Goal: Task Accomplishment & Management: Use online tool/utility

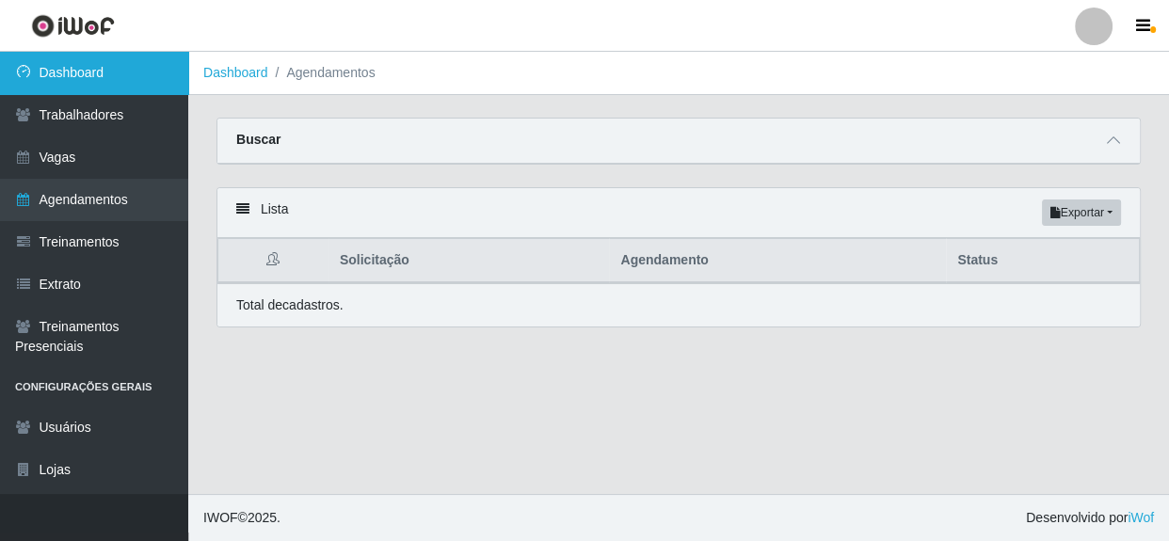
click at [78, 78] on link "Dashboard" at bounding box center [94, 73] width 188 height 42
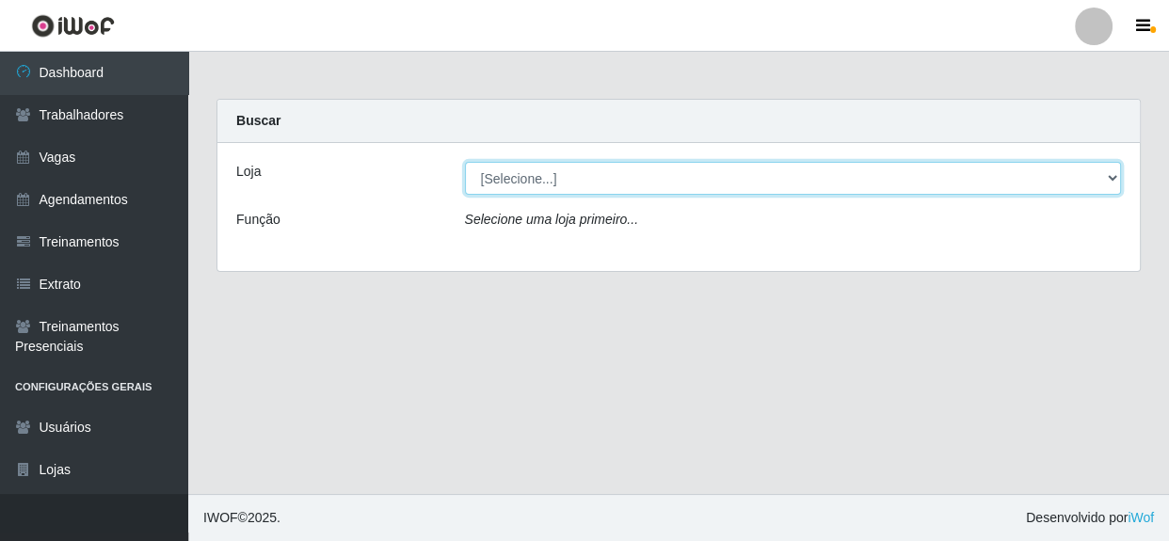
click at [547, 179] on select "[Selecione...] Rede Compras - CD Logistica" at bounding box center [793, 178] width 657 height 33
select select "429"
click at [465, 162] on select "[Selecione...] Rede Compras - CD Logistica" at bounding box center [793, 178] width 657 height 33
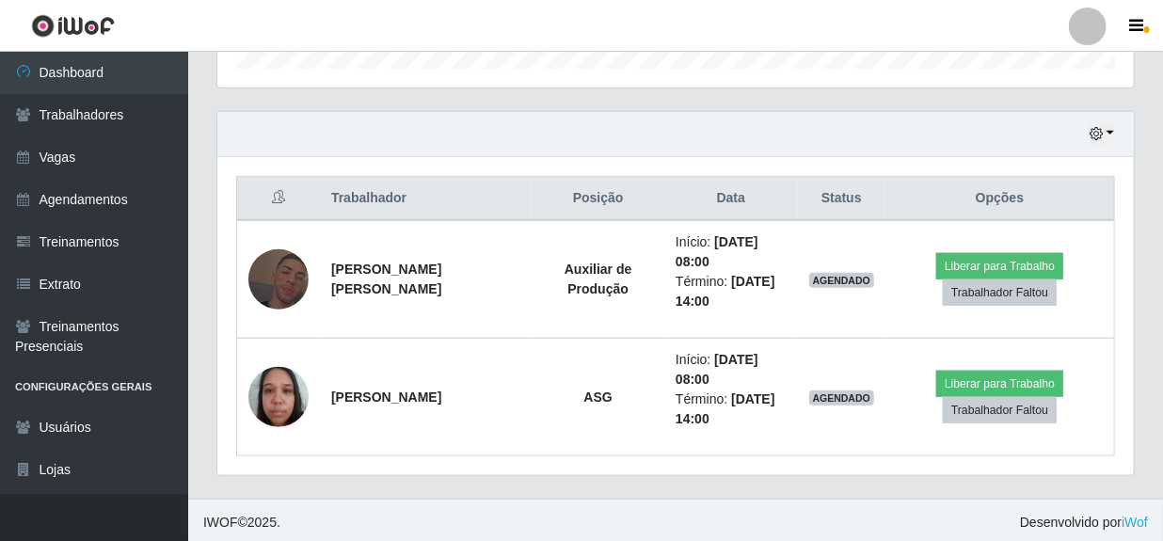
scroll to position [606, 0]
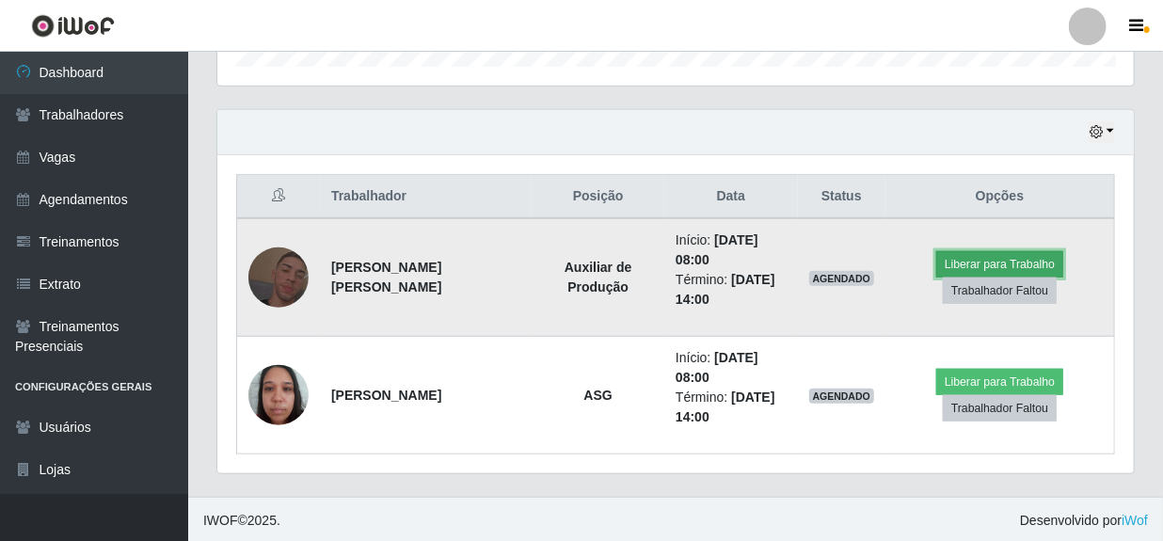
click at [970, 264] on button "Liberar para Trabalho" at bounding box center [999, 264] width 127 height 26
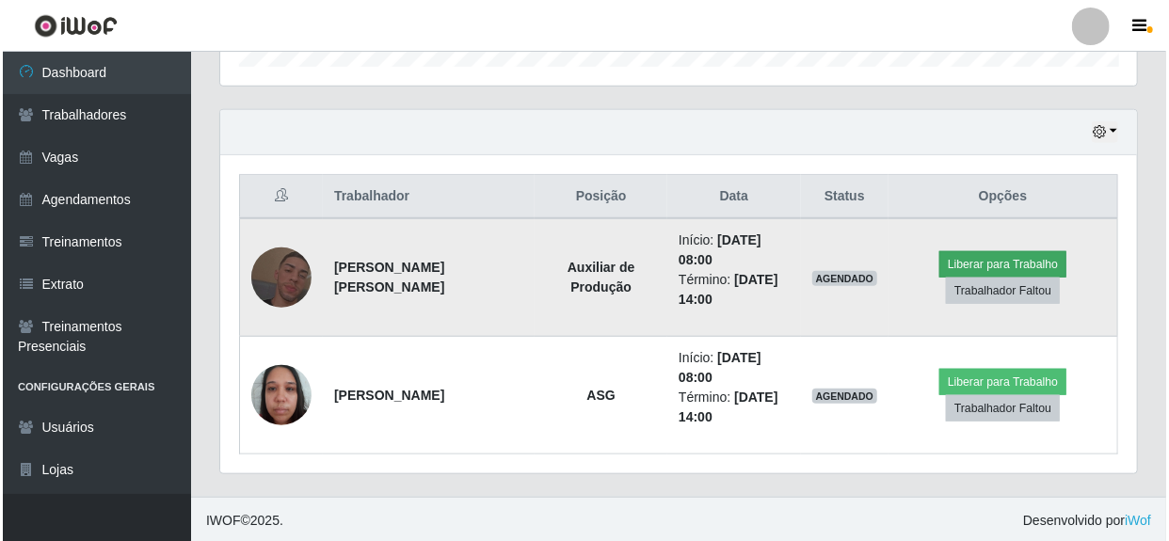
scroll to position [391, 908]
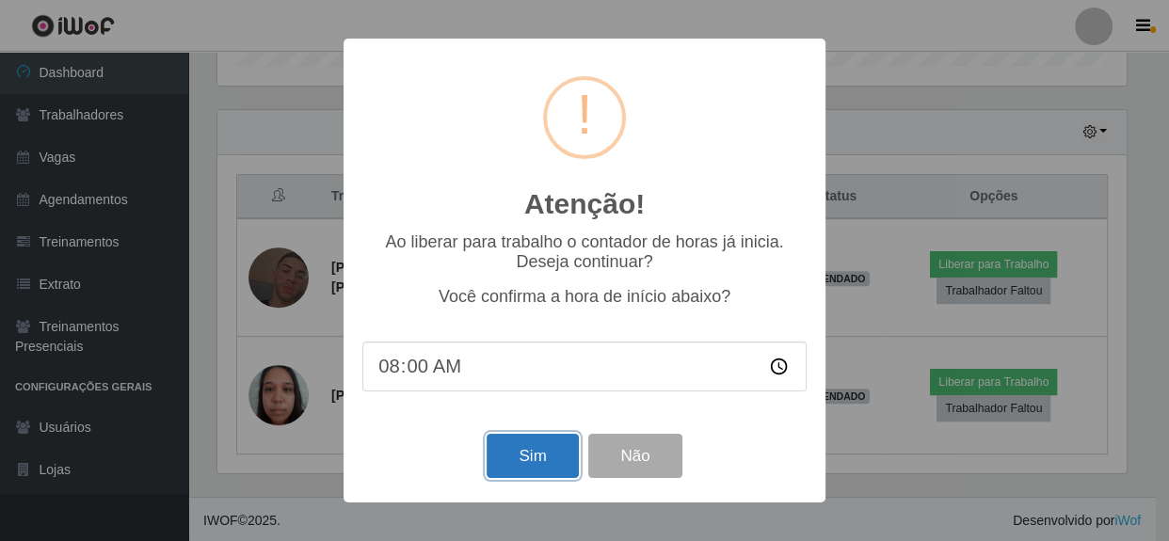
click at [541, 463] on button "Sim" at bounding box center [532, 456] width 91 height 44
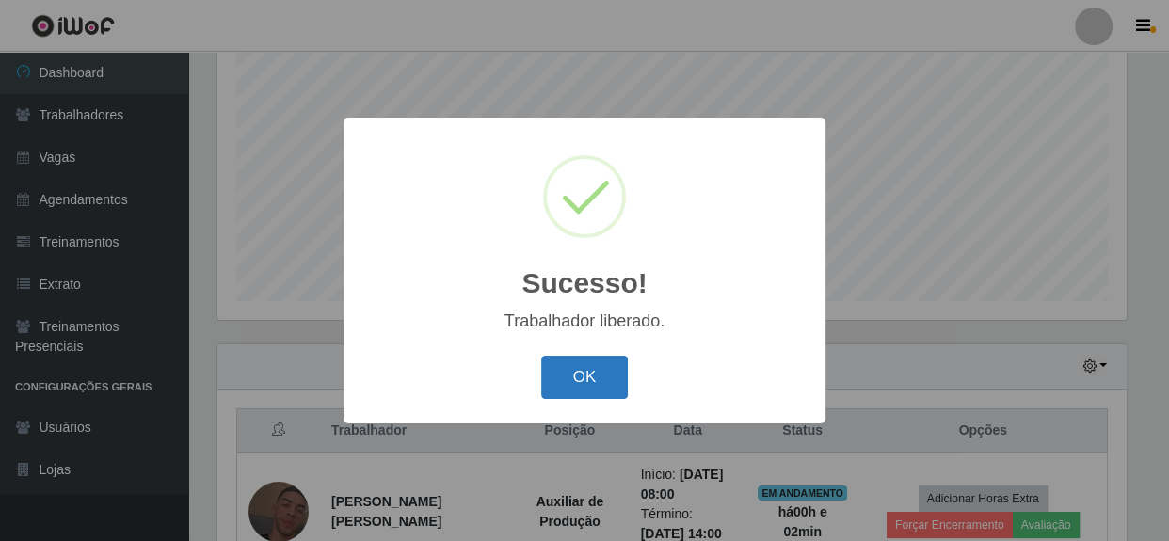
click at [602, 381] on button "OK" at bounding box center [585, 378] width 88 height 44
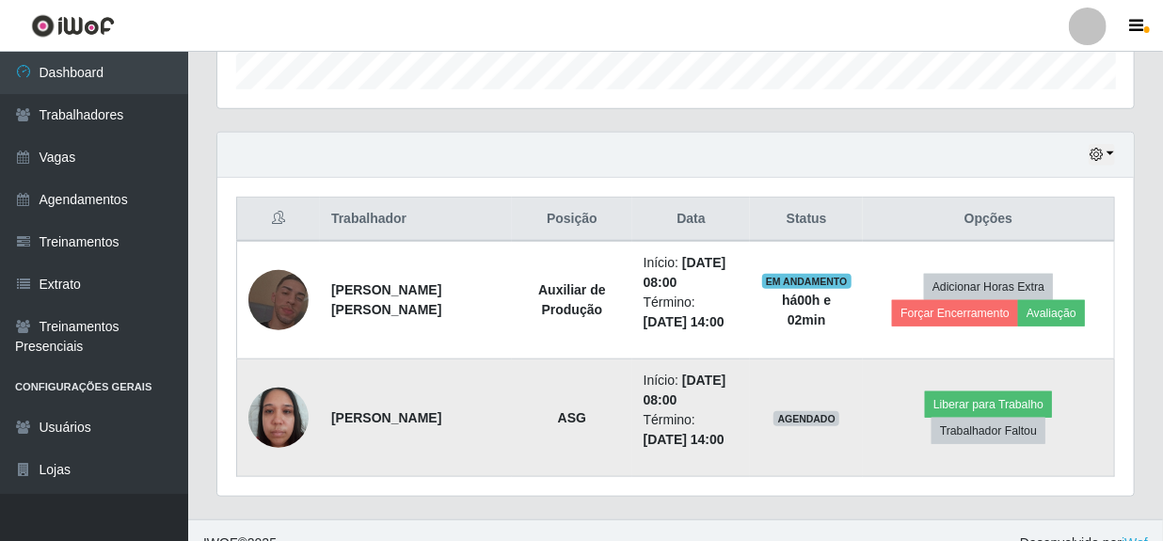
scroll to position [606, 0]
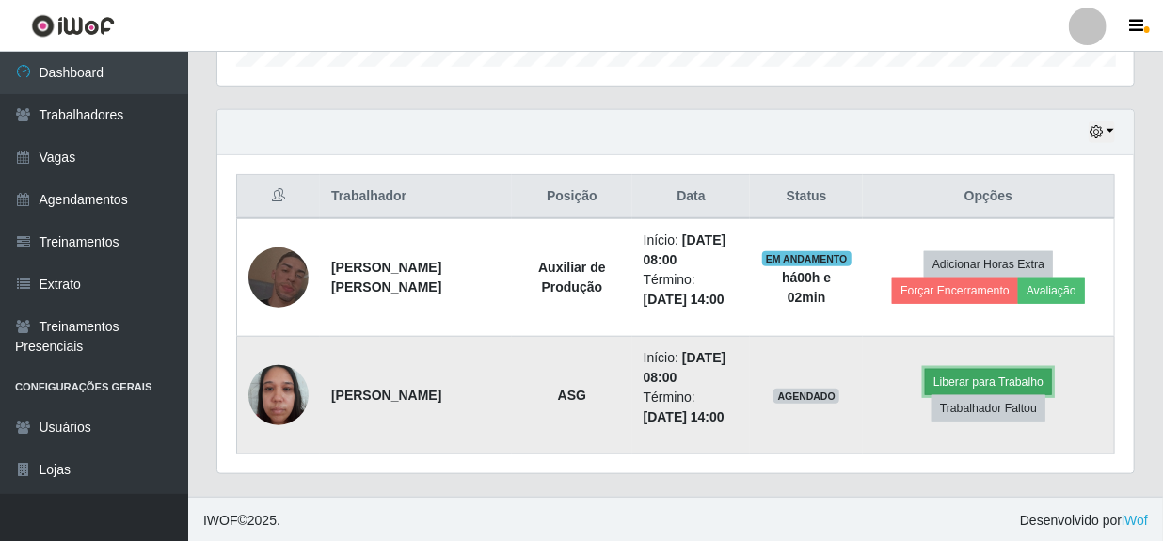
click at [925, 395] on button "Liberar para Trabalho" at bounding box center [988, 382] width 127 height 26
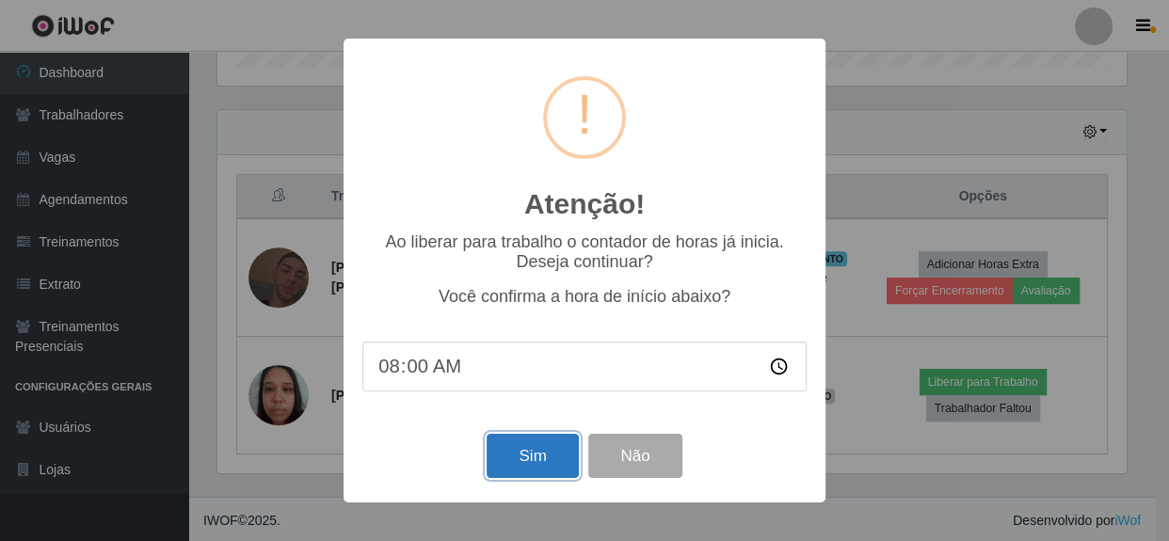
click at [535, 460] on button "Sim" at bounding box center [532, 456] width 91 height 44
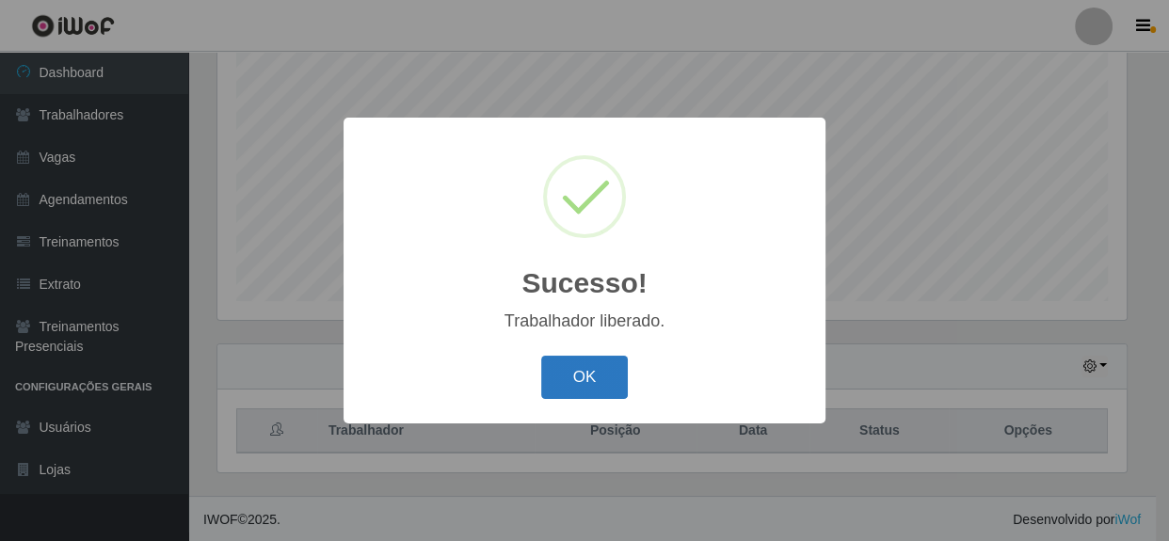
click at [586, 367] on button "OK" at bounding box center [585, 378] width 88 height 44
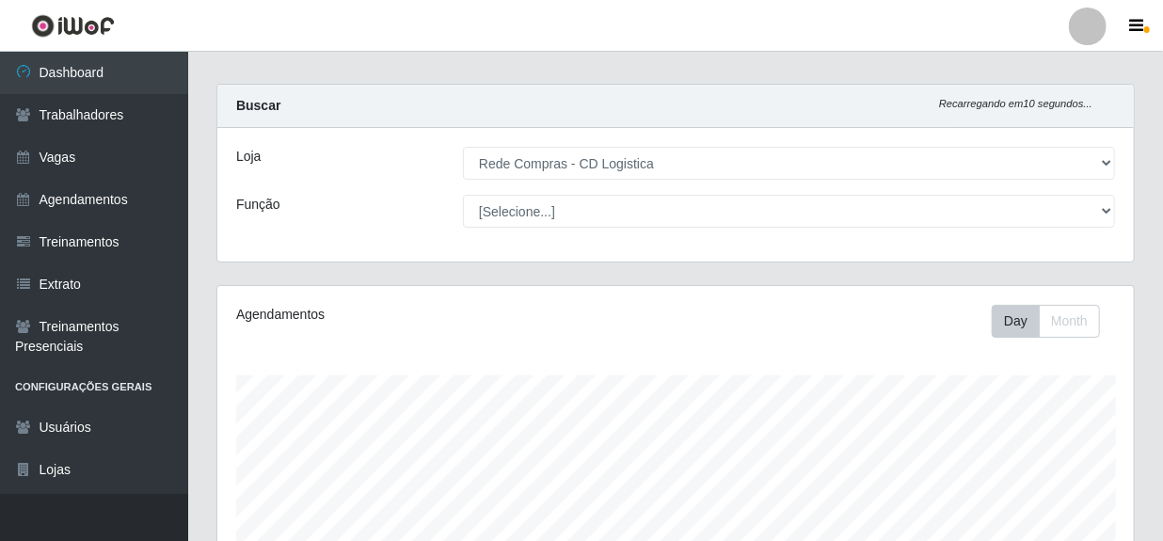
scroll to position [8, 0]
